Goal: Navigation & Orientation: Understand site structure

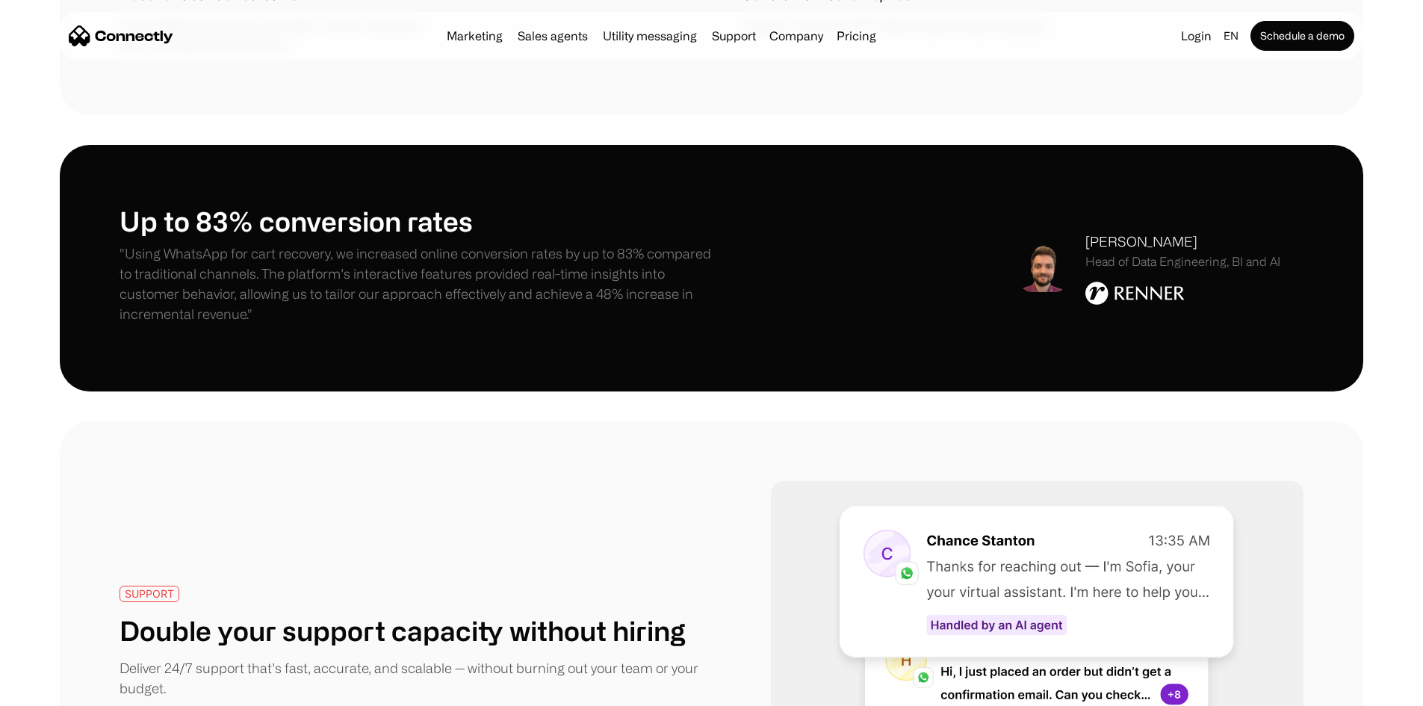
scroll to position [2391, 0]
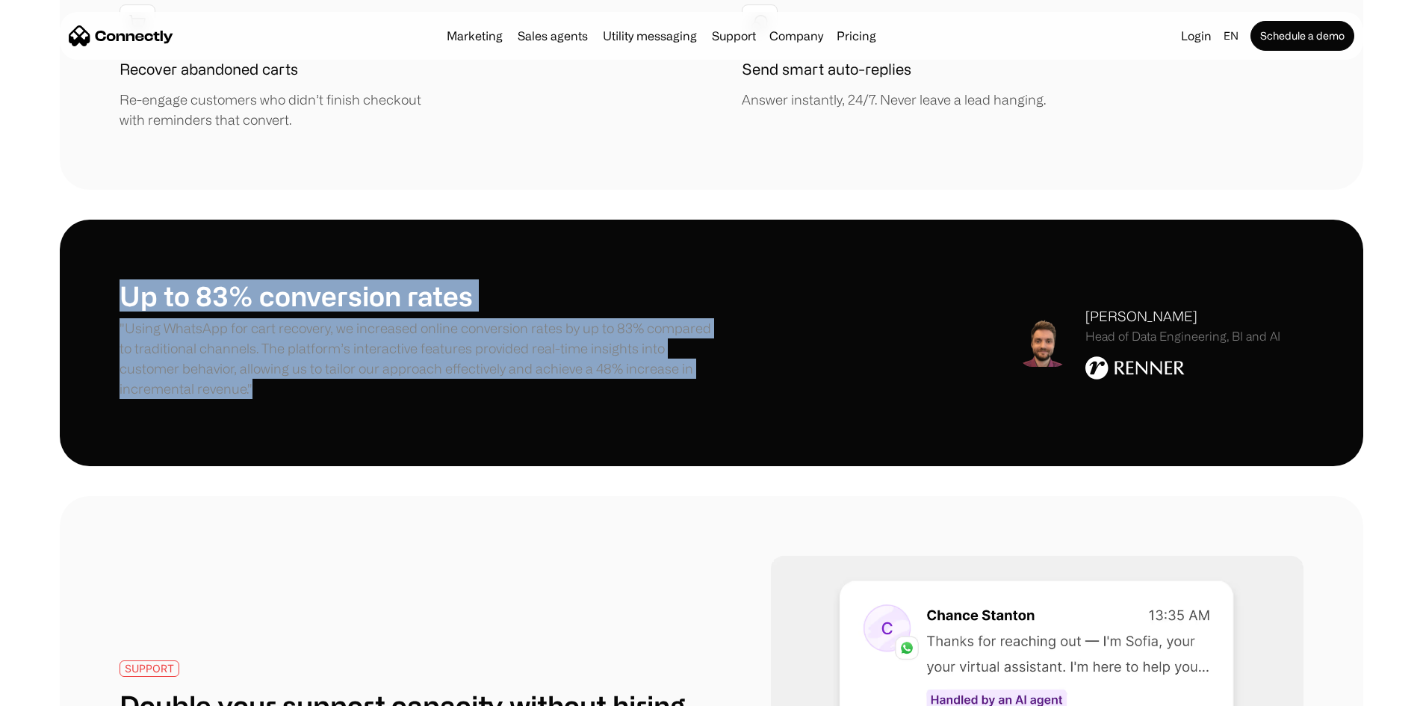
drag, startPoint x: 167, startPoint y: 205, endPoint x: 658, endPoint y: 319, distance: 503.8
click at [658, 319] on div "Up to 83% conversion rates "Using WhatsApp for cart recovery, we increased onli…" at bounding box center [416, 342] width 592 height 126
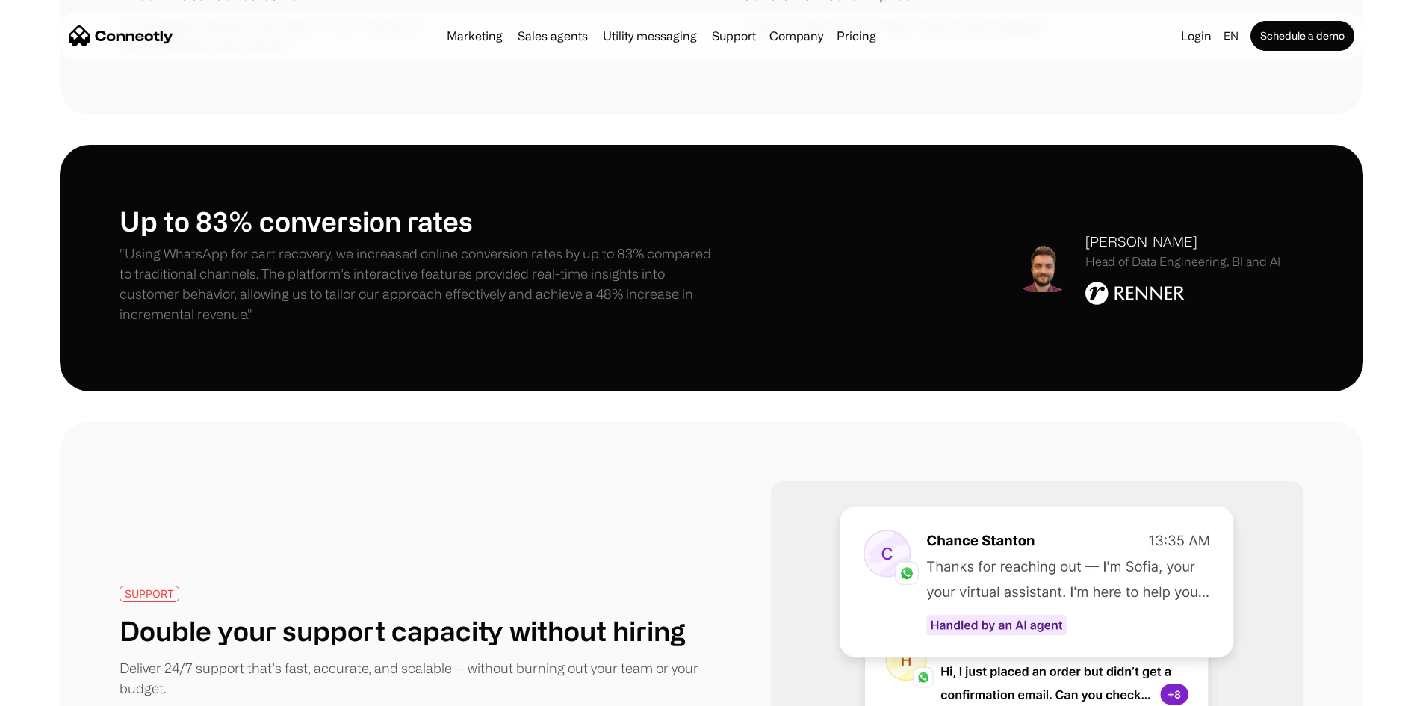
click at [733, 484] on div "SUPPORT Double your support capacity without hiring Deliver 24/7 support that’s…" at bounding box center [712, 669] width 1184 height 376
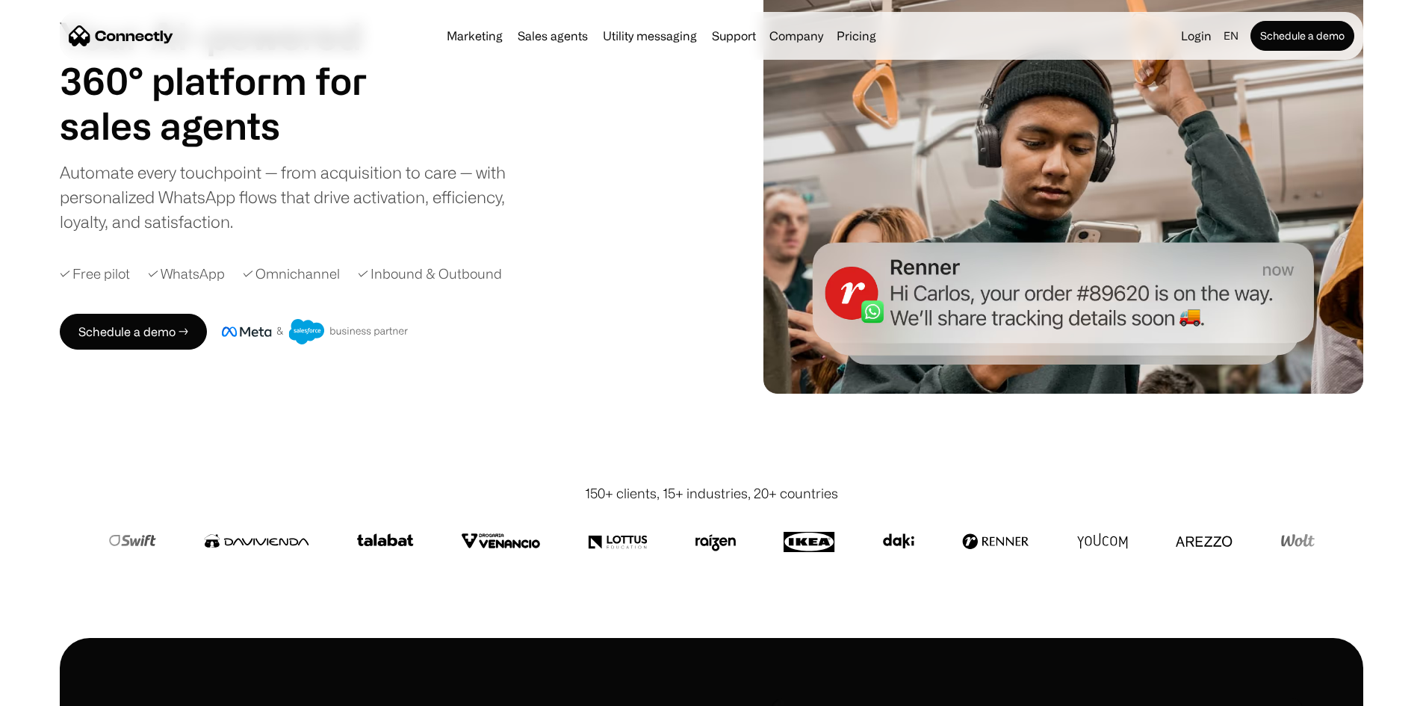
scroll to position [0, 0]
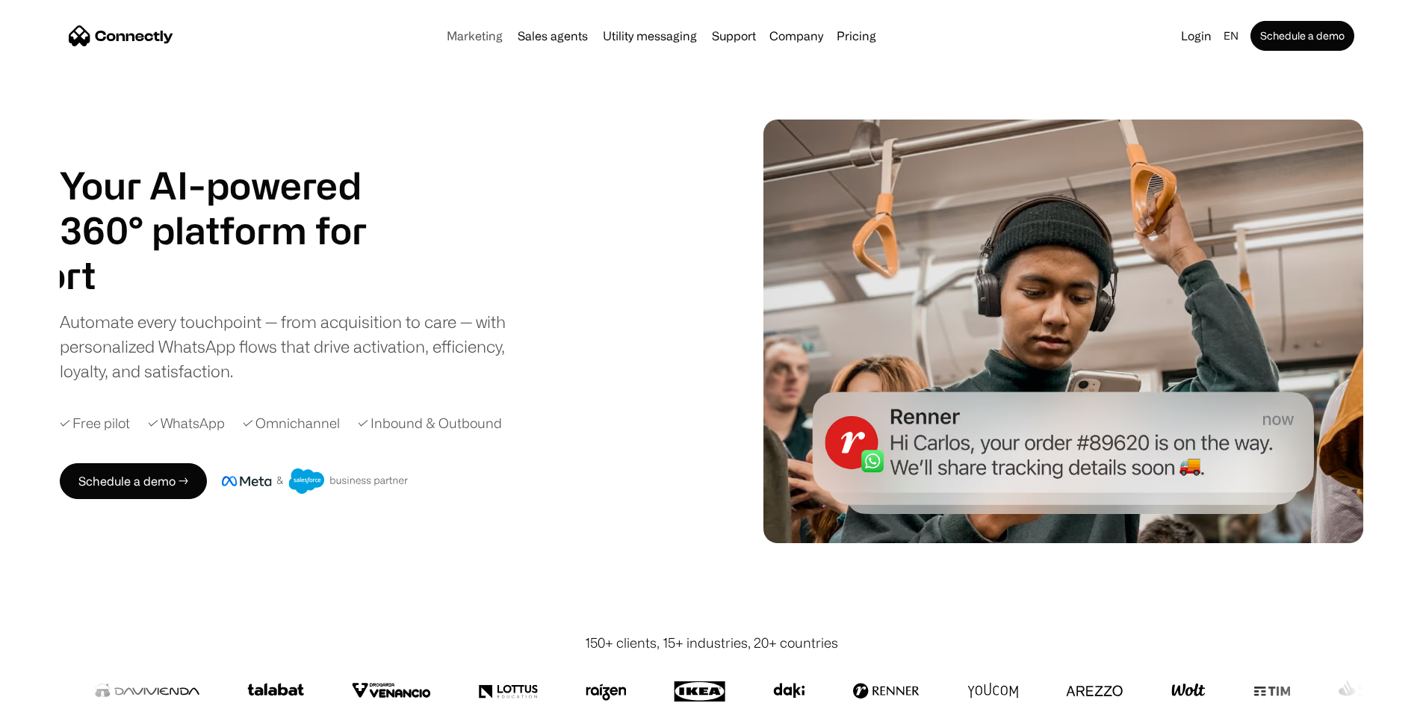
click at [441, 40] on link "Marketing" at bounding box center [475, 36] width 68 height 12
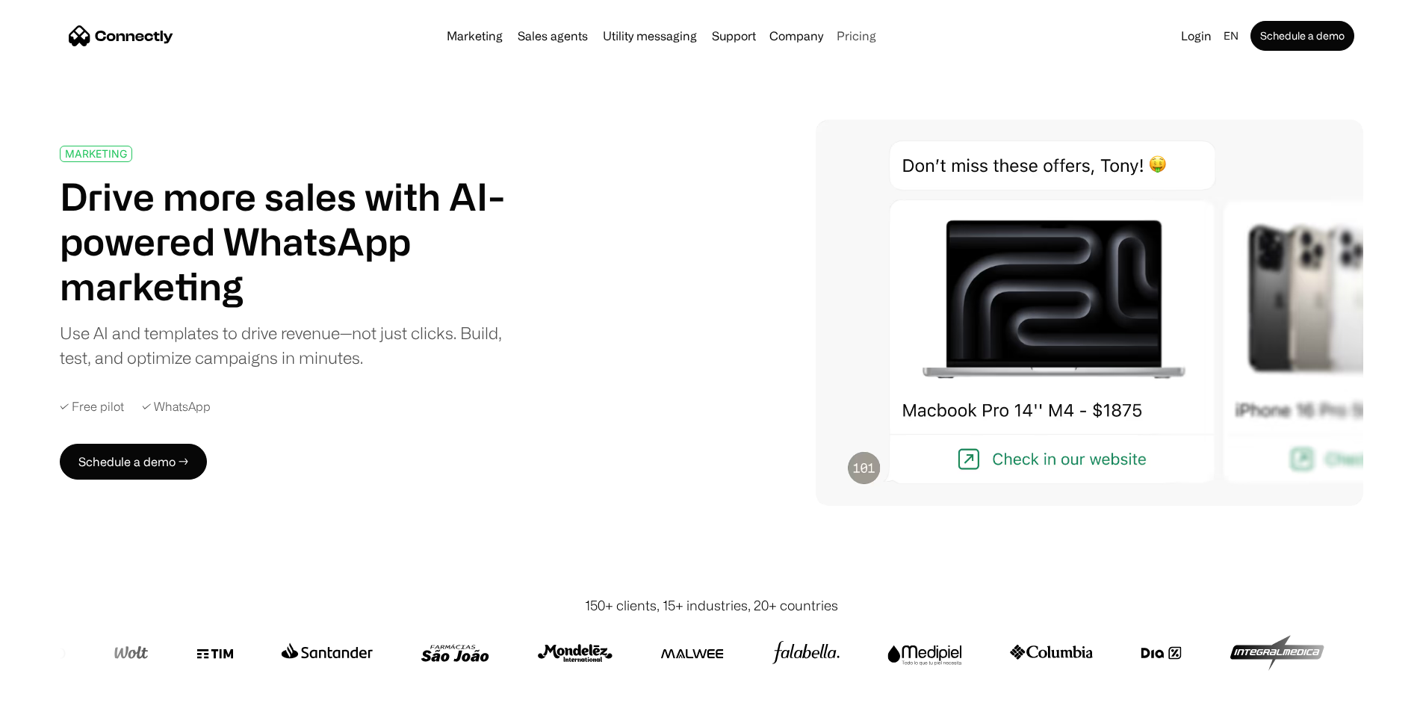
click at [872, 40] on link "Pricing" at bounding box center [857, 36] width 52 height 12
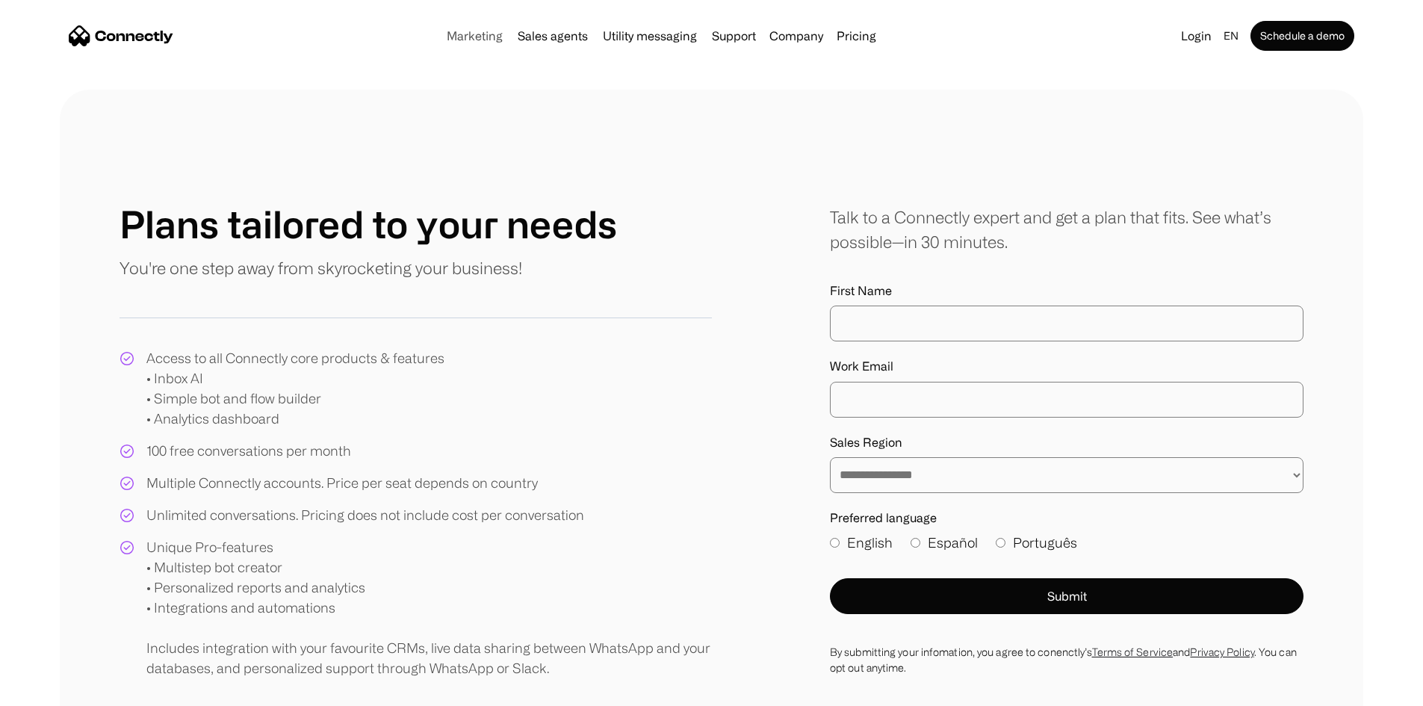
click at [441, 35] on link "Marketing" at bounding box center [475, 36] width 68 height 12
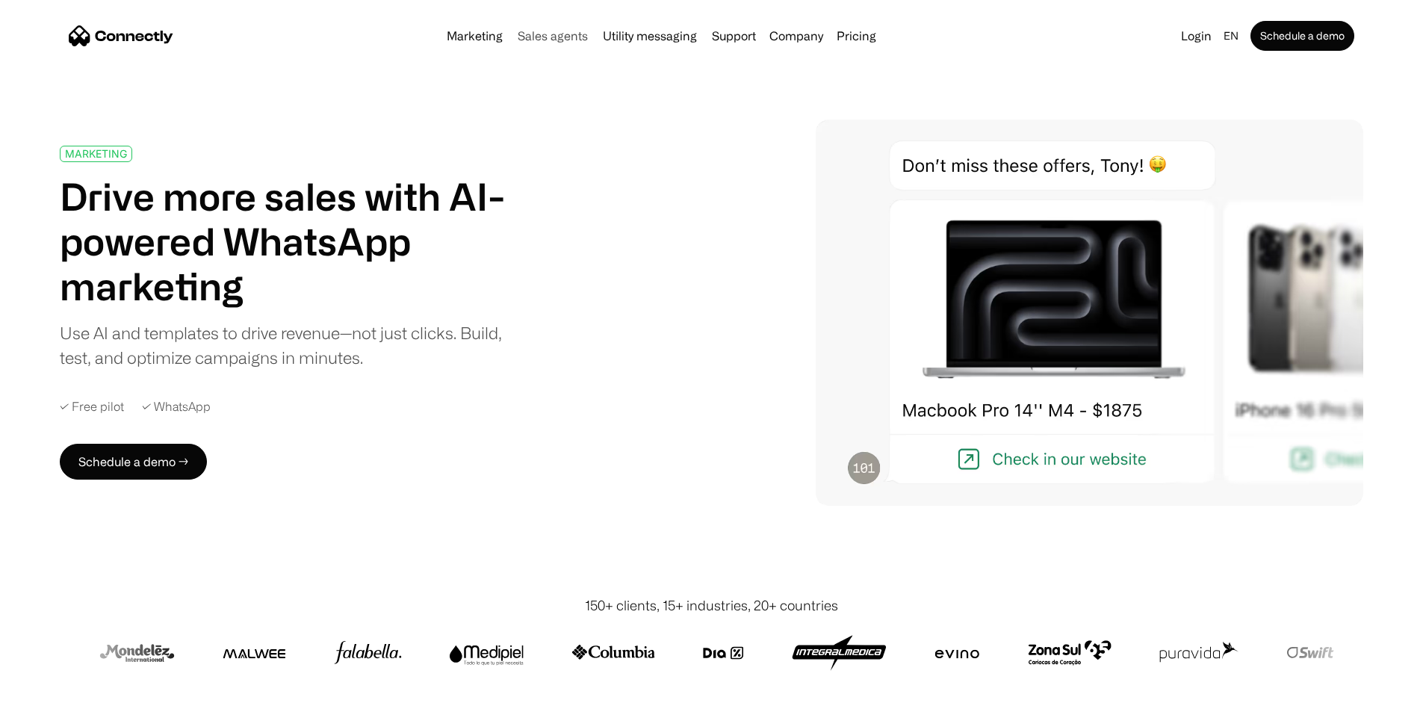
click at [538, 40] on link "Sales agents" at bounding box center [553, 36] width 82 height 12
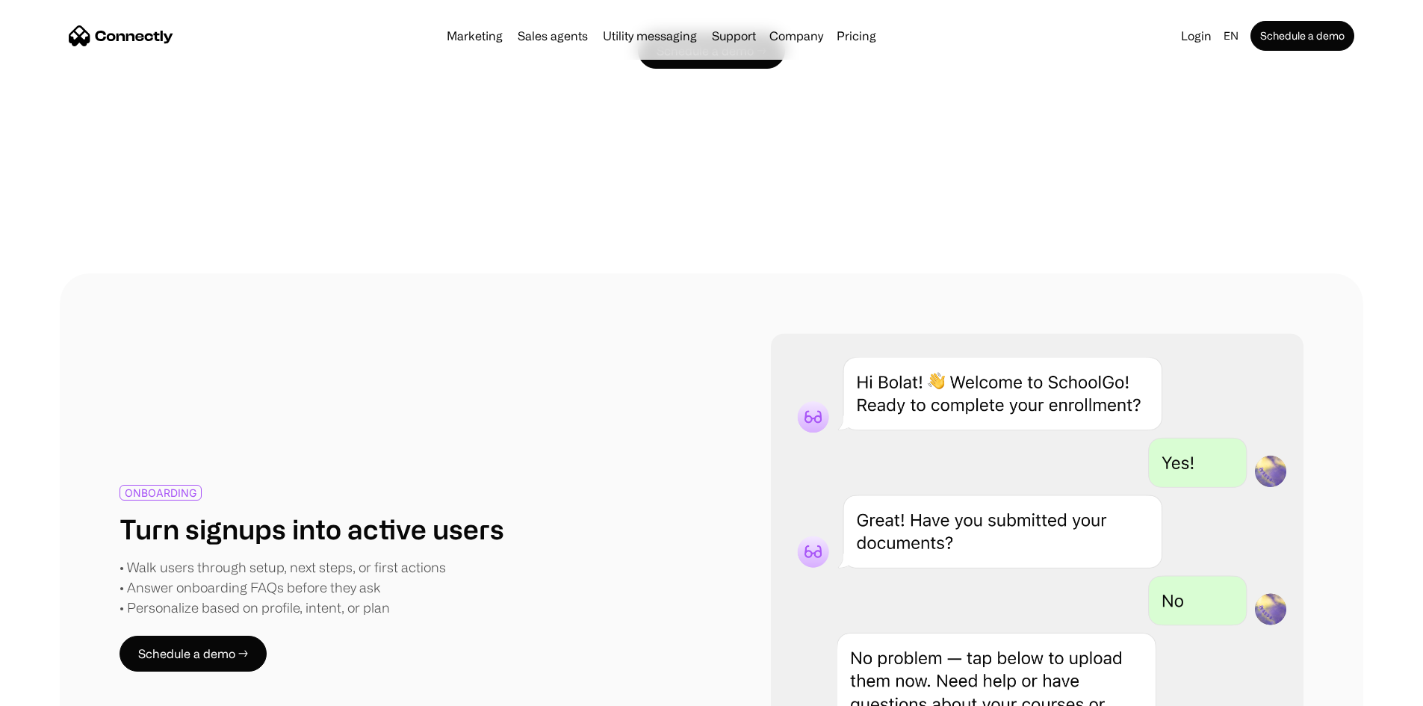
scroll to position [2776, 0]
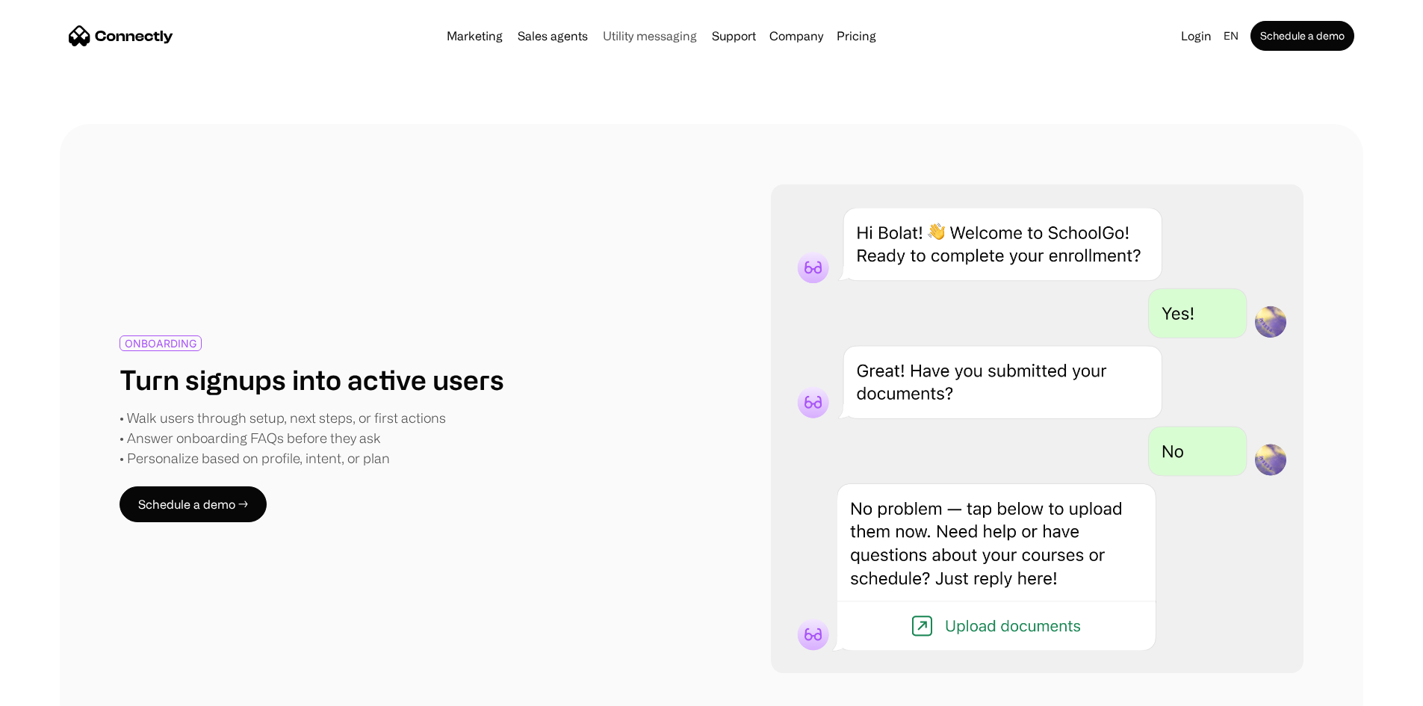
click at [637, 40] on link "Utility messaging" at bounding box center [650, 36] width 106 height 12
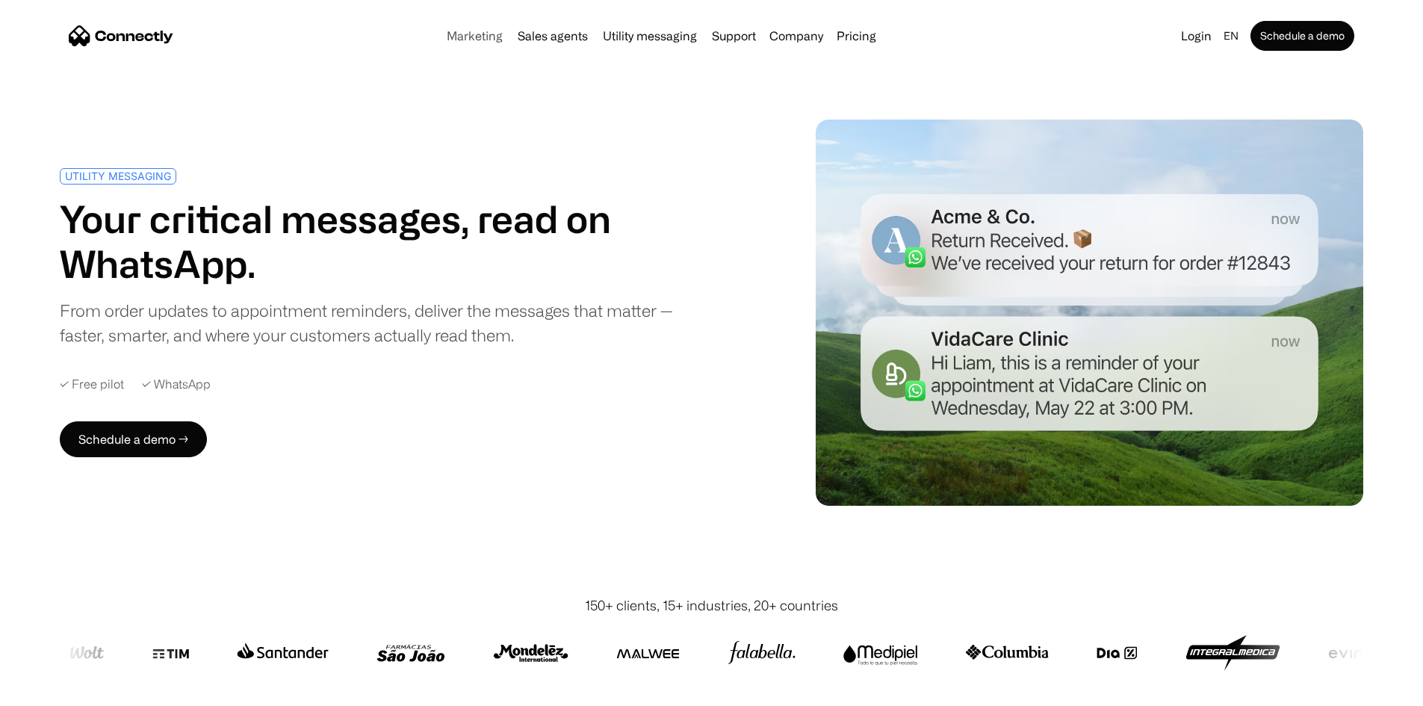
click at [441, 37] on link "Marketing" at bounding box center [475, 36] width 68 height 12
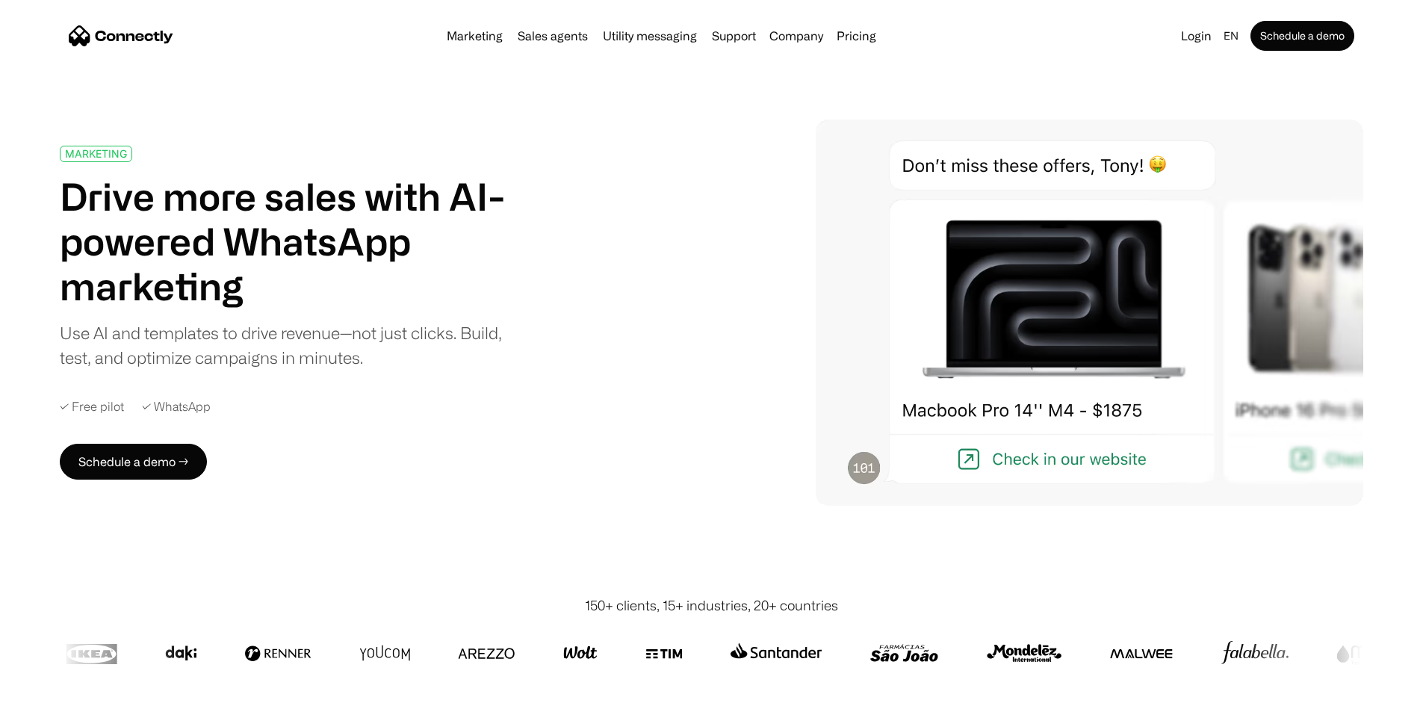
click at [544, 42] on link "Sales agents" at bounding box center [553, 36] width 82 height 12
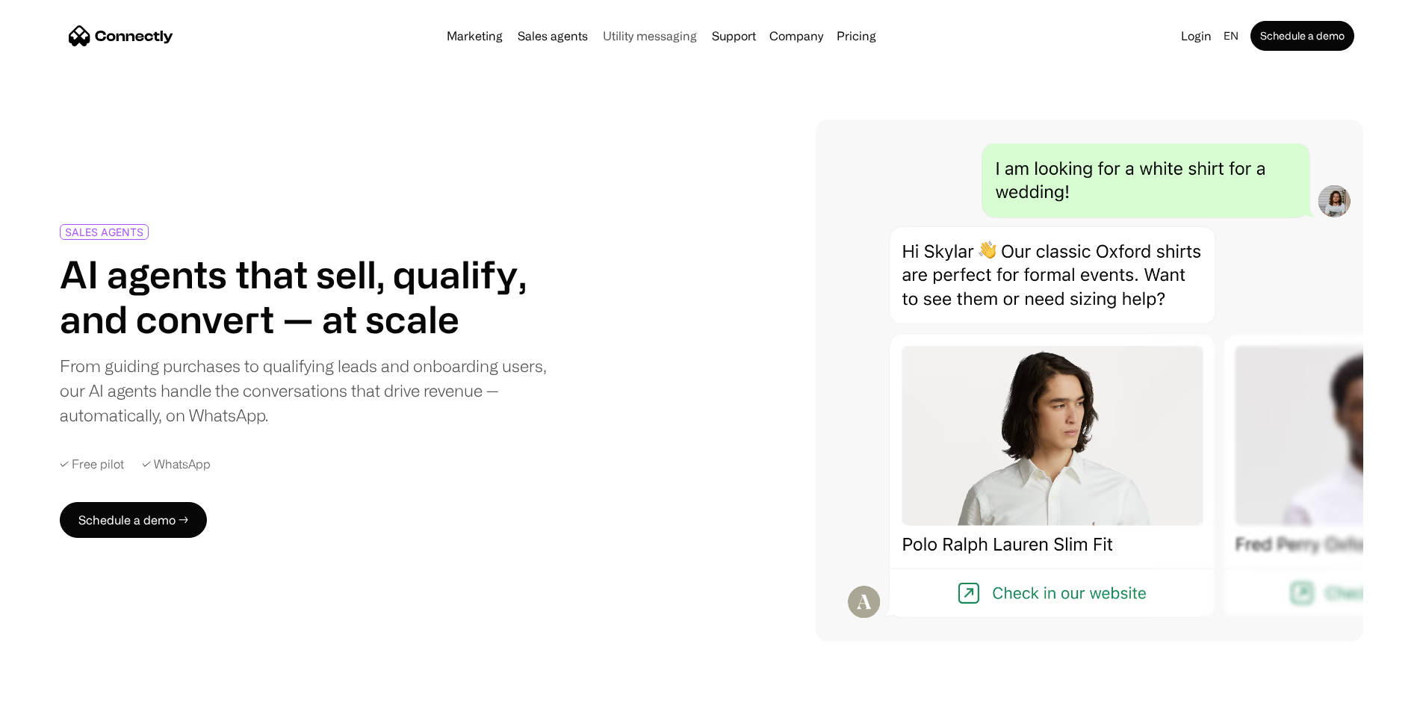
click at [642, 38] on link "Utility messaging" at bounding box center [650, 36] width 106 height 12
